Goal: Navigation & Orientation: Find specific page/section

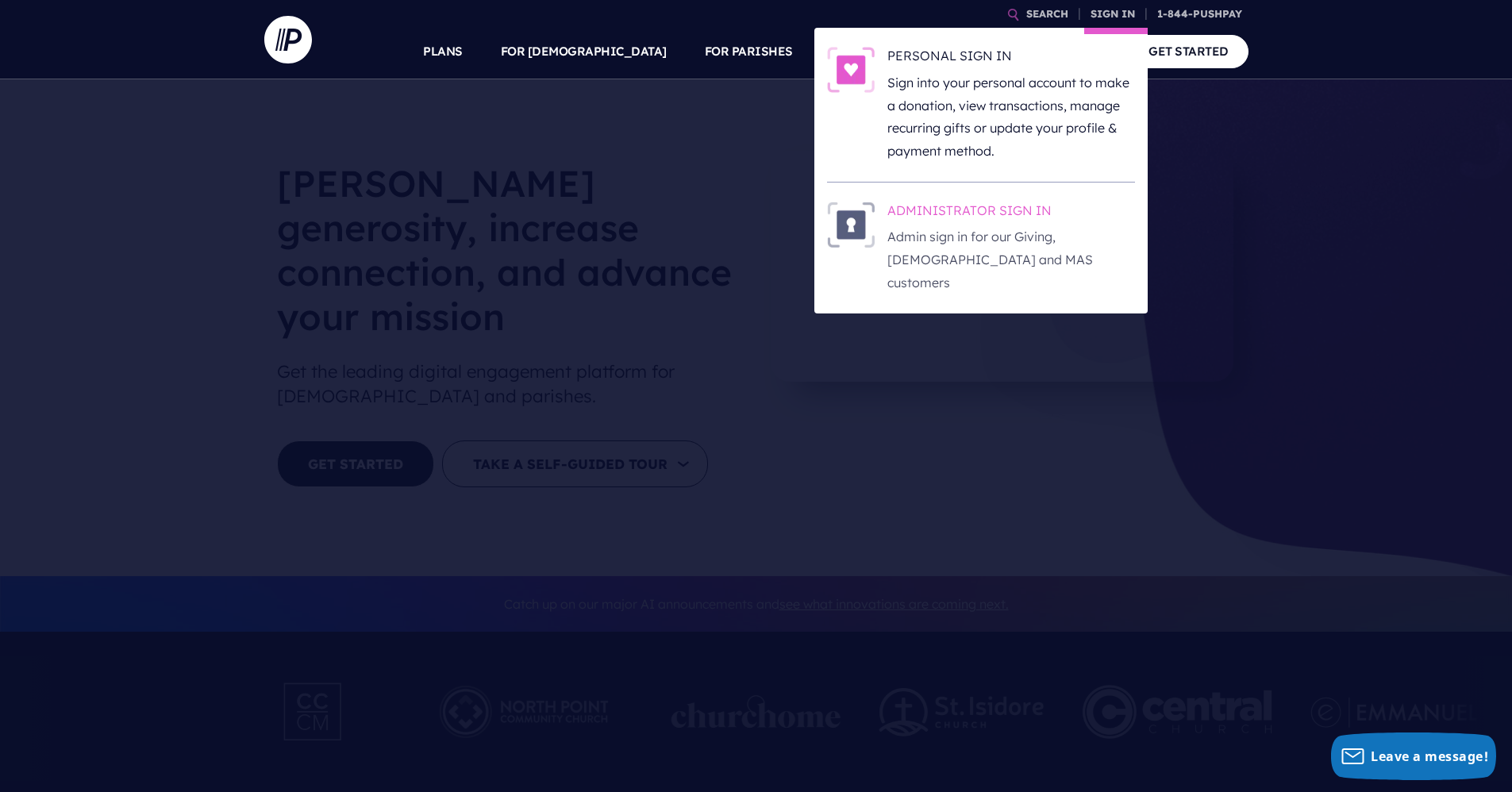
click at [964, 258] on p "Admin sign in for our Giving, [DEMOGRAPHIC_DATA] and MAS customers" at bounding box center [1012, 260] width 248 height 69
click at [725, 18] on link "SIGN IN" at bounding box center [1112, 14] width 57 height 28
click at [725, 240] on p "Admin sign in for our Giving, [DEMOGRAPHIC_DATA] and MAS customers" at bounding box center [1012, 260] width 248 height 69
click at [725, 15] on link "SIGN IN" at bounding box center [1112, 14] width 57 height 28
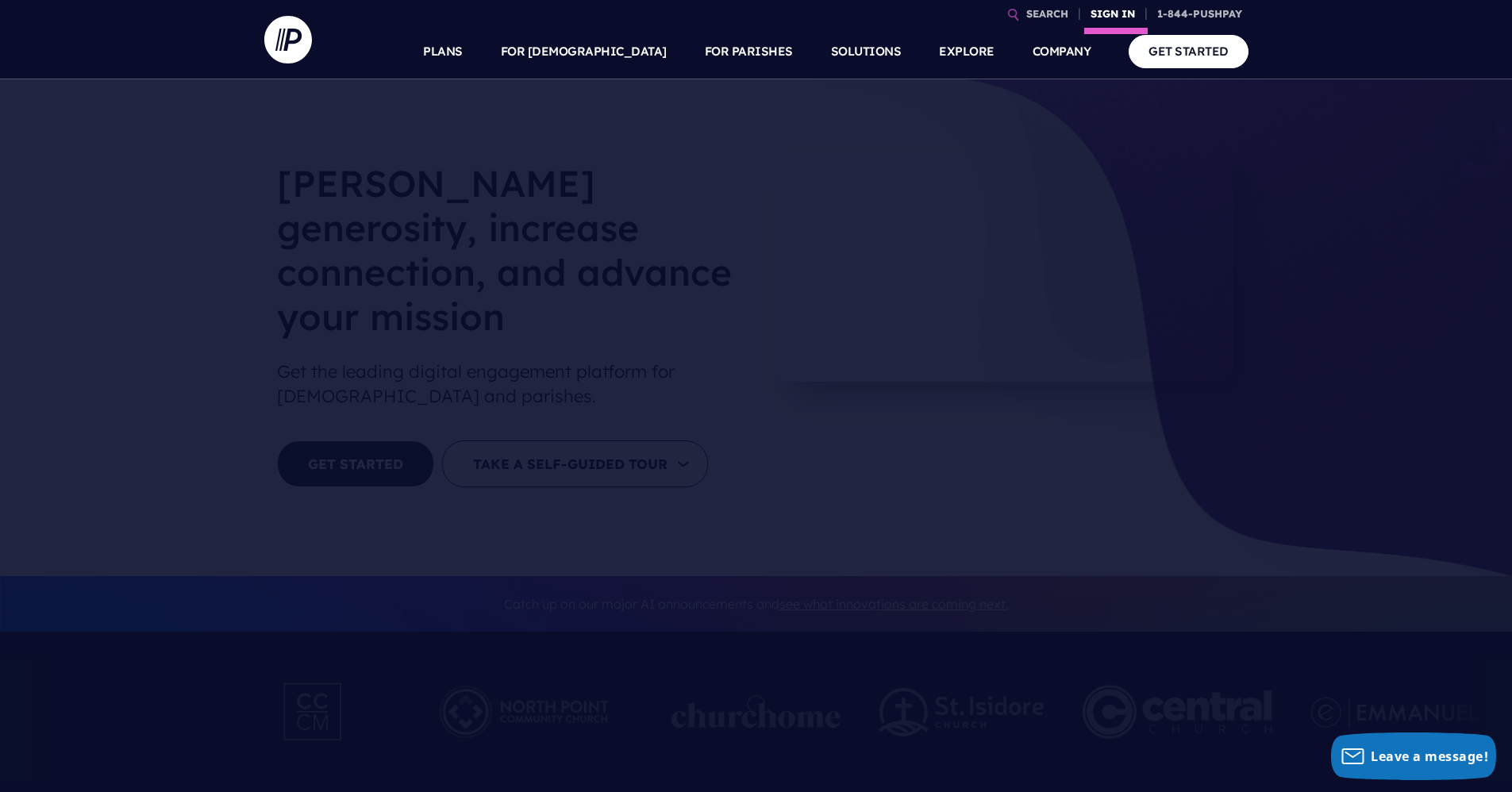
click at [725, 10] on link "SIGN IN" at bounding box center [1112, 14] width 57 height 28
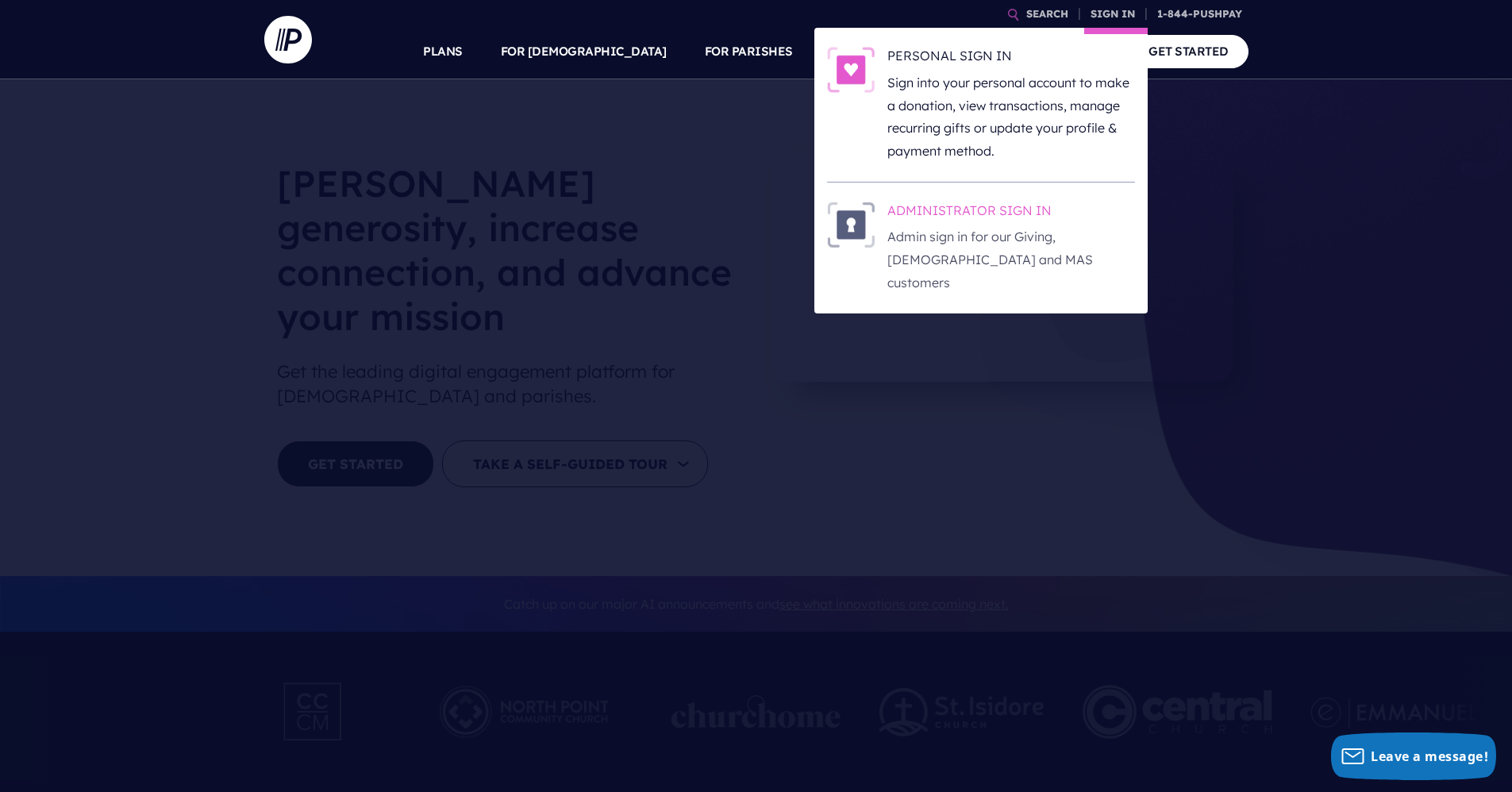
click at [725, 216] on h6 "ADMINISTRATOR SIGN IN" at bounding box center [1012, 213] width 248 height 24
